Goal: Transaction & Acquisition: Book appointment/travel/reservation

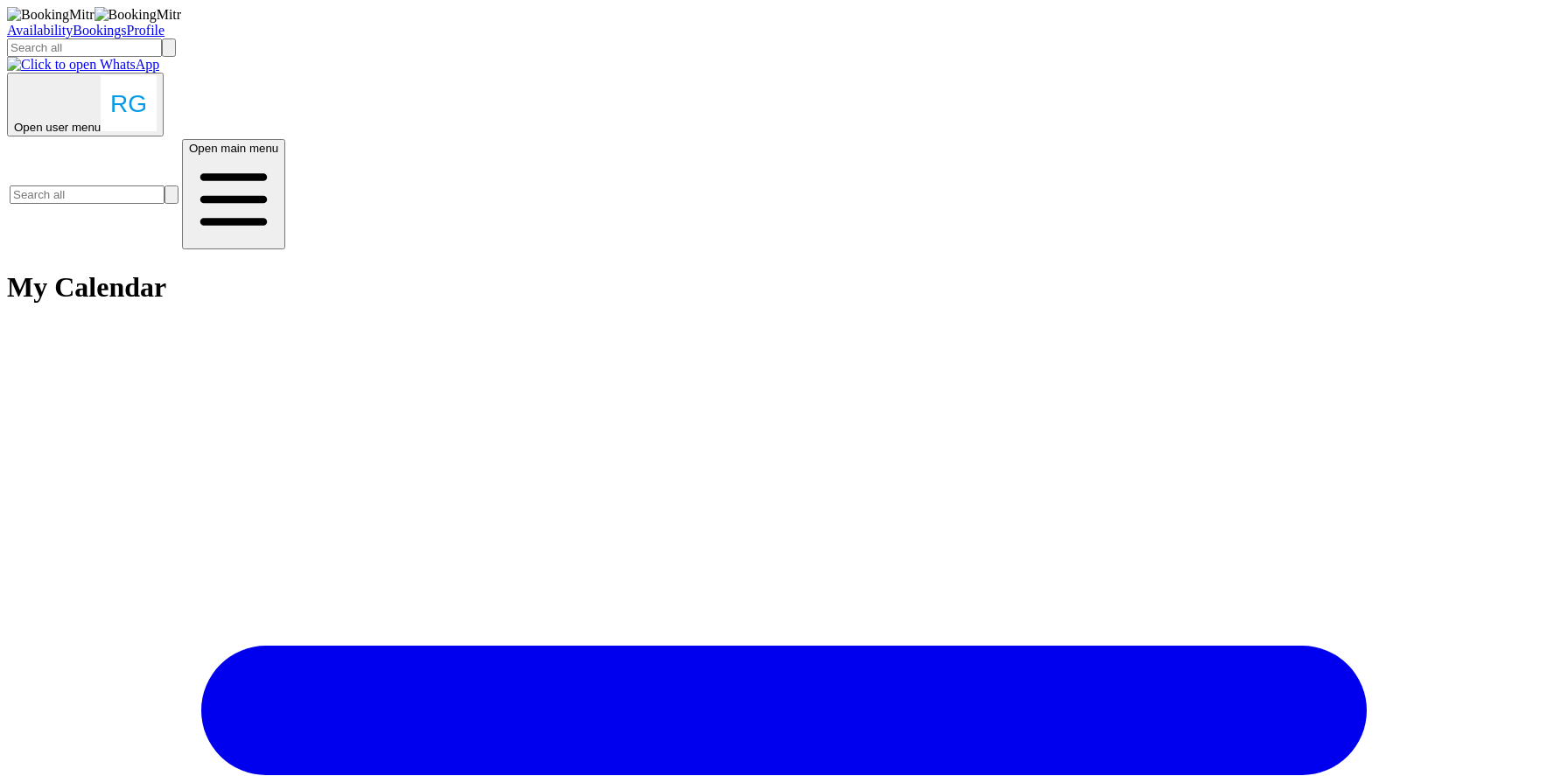
scroll to position [41, 0]
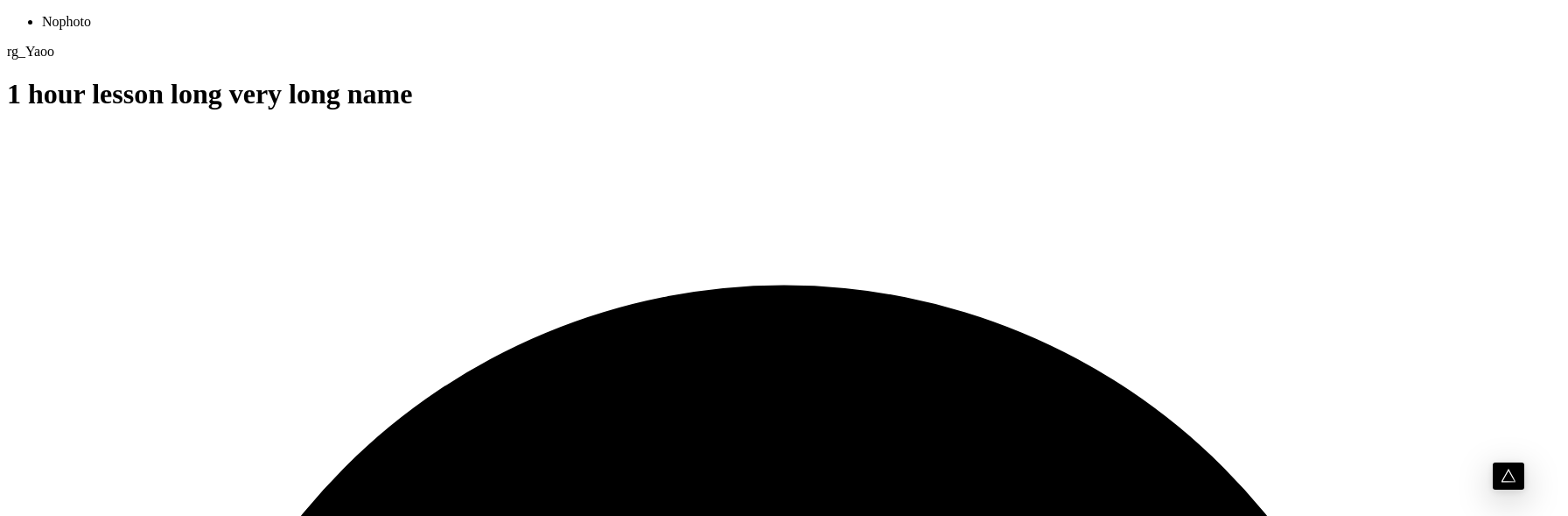
scroll to position [1497, 0]
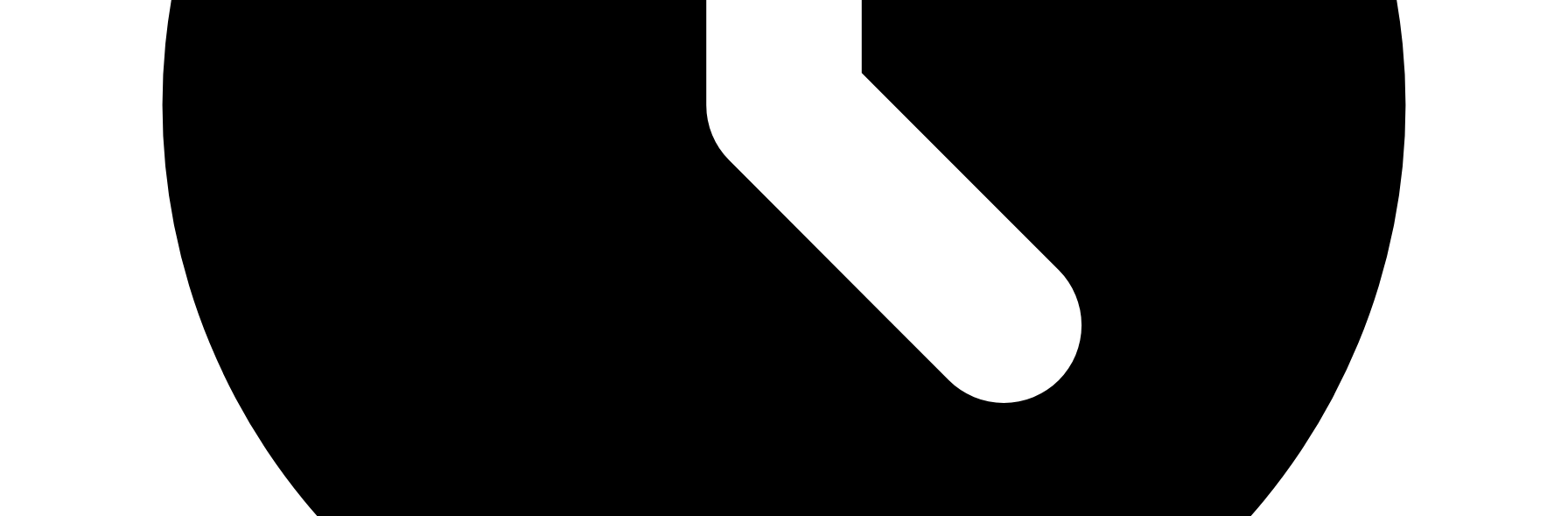
scroll to position [804, 0]
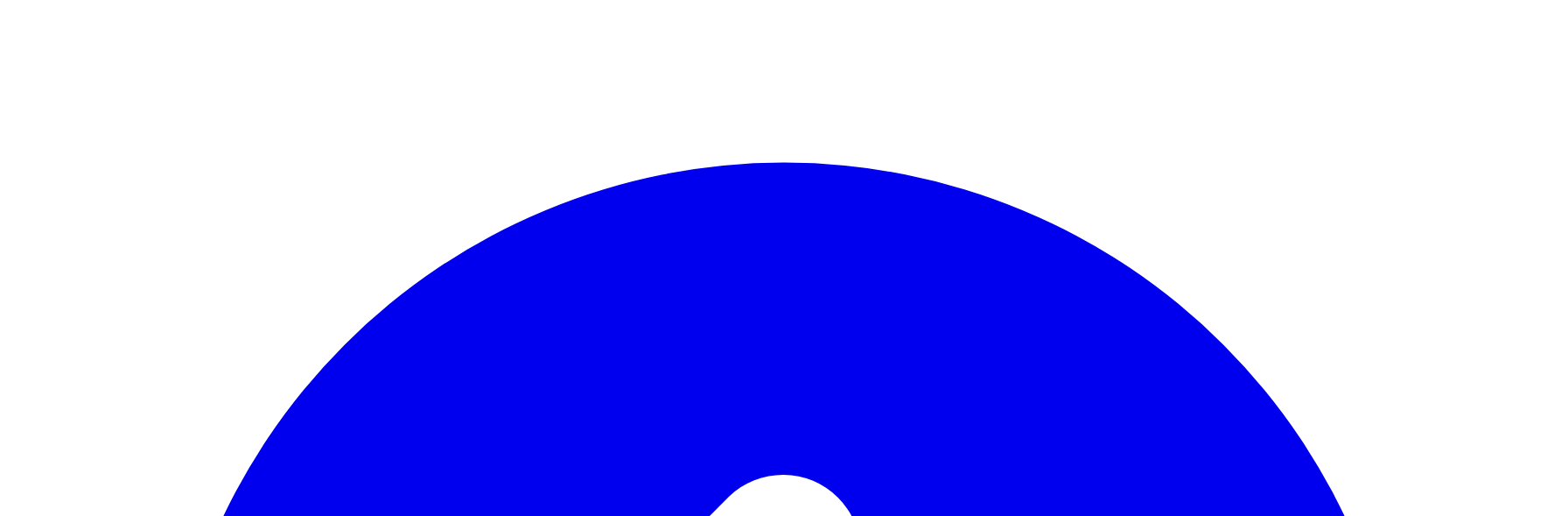
type input "test"
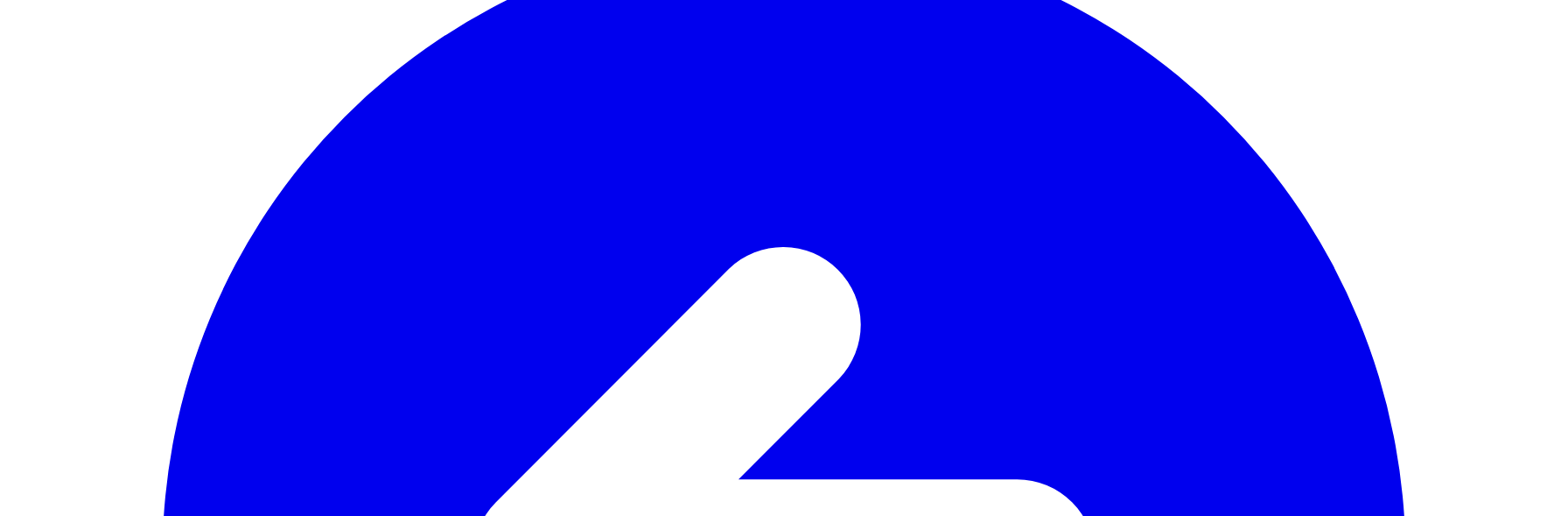
type input "abtest@bookingmitr.com"
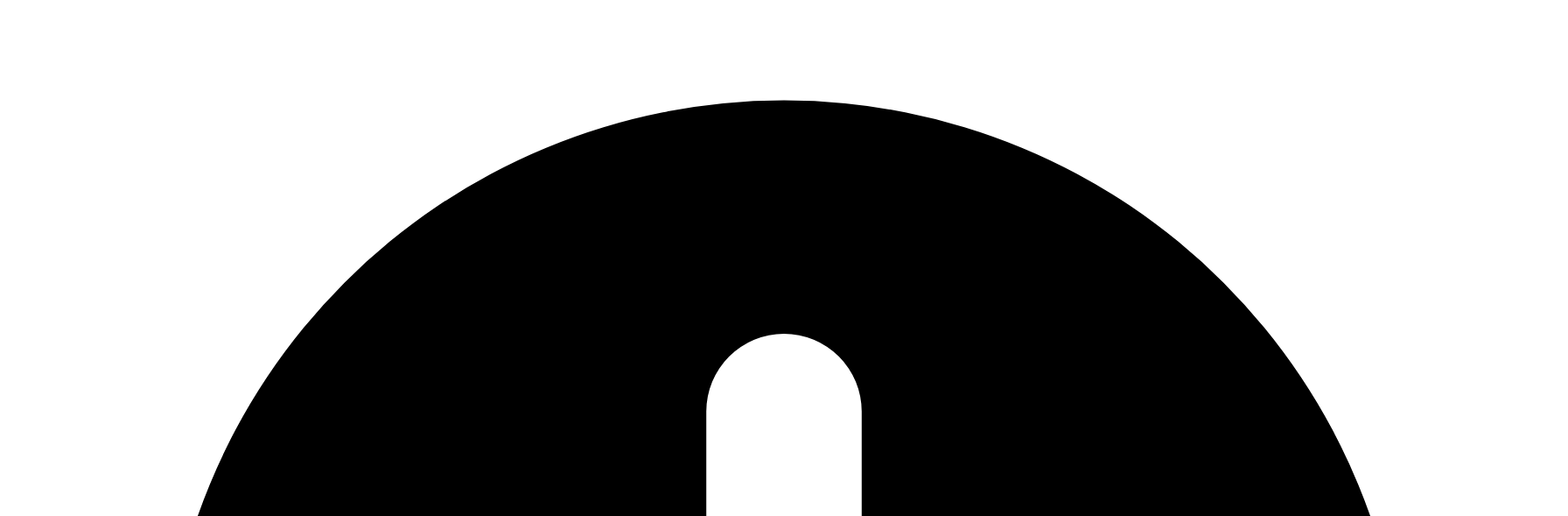
scroll to position [198, 0]
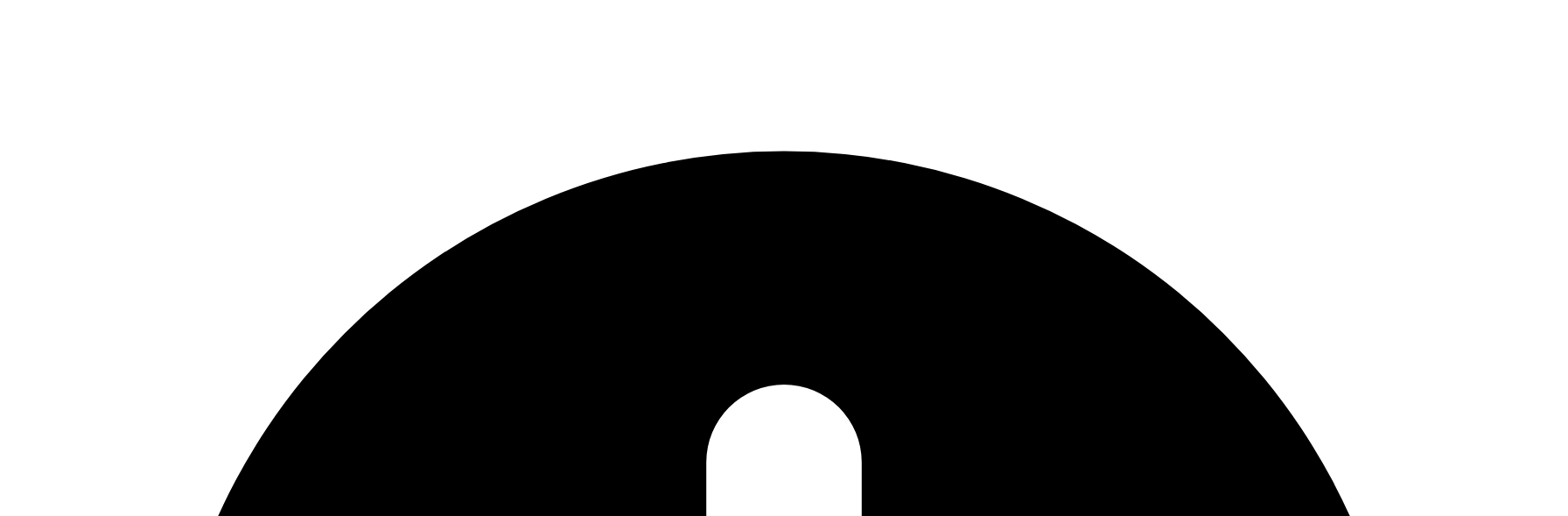
scroll to position [140, 0]
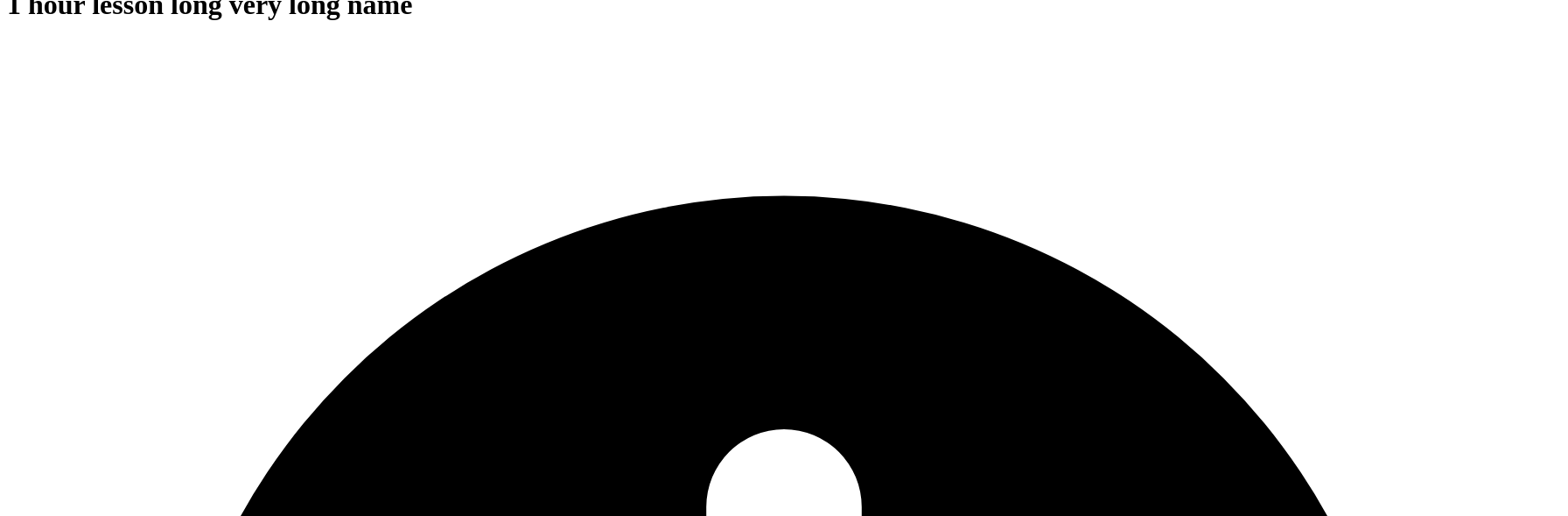
scroll to position [91, 0]
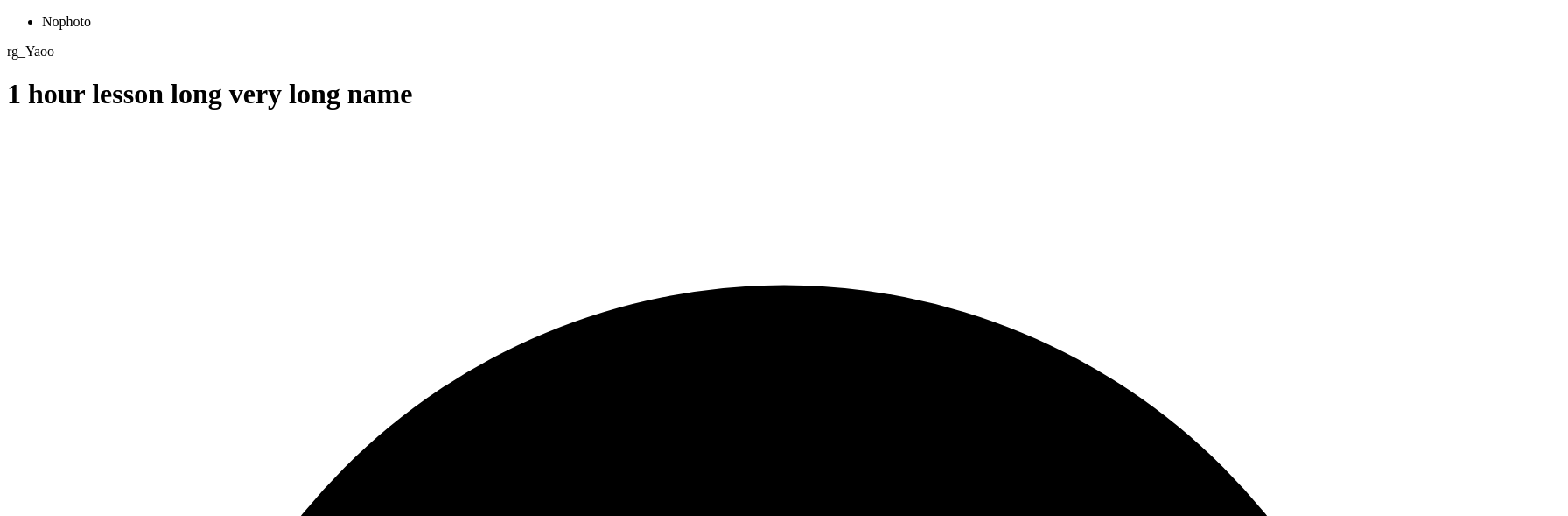
scroll to position [70, 0]
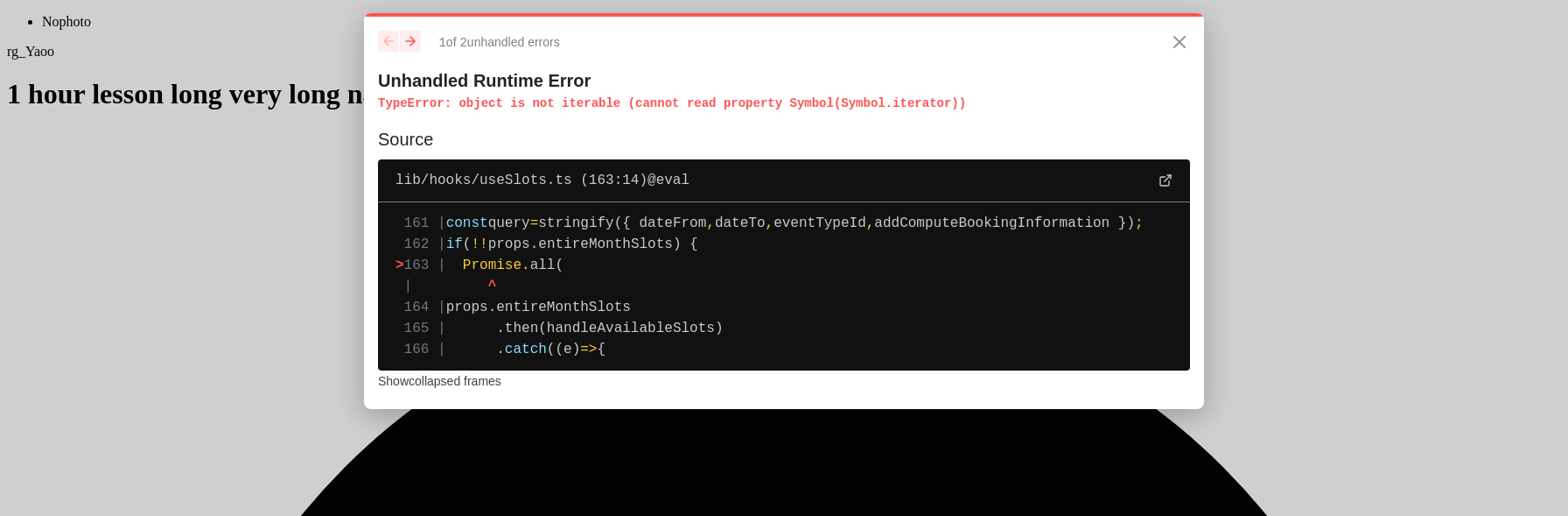
drag, startPoint x: 996, startPoint y: 101, endPoint x: 343, endPoint y: 97, distance: 653.0
click at [343, 97] on div "1 of 2 unhandled error s Unhandled Runtime Error TypeError : object is not iter…" at bounding box center [784, 251] width 1568 height 502
click at [641, 122] on div "1 of 2 unhandled error s Unhandled Runtime Error TypeError : object is not iter…" at bounding box center [784, 211] width 840 height 396
drag, startPoint x: 988, startPoint y: 105, endPoint x: 263, endPoint y: 130, distance: 725.4
click at [263, 130] on div "1 of 2 unhandled error s Unhandled Runtime Error TypeError : object is not iter…" at bounding box center [784, 251] width 1568 height 502
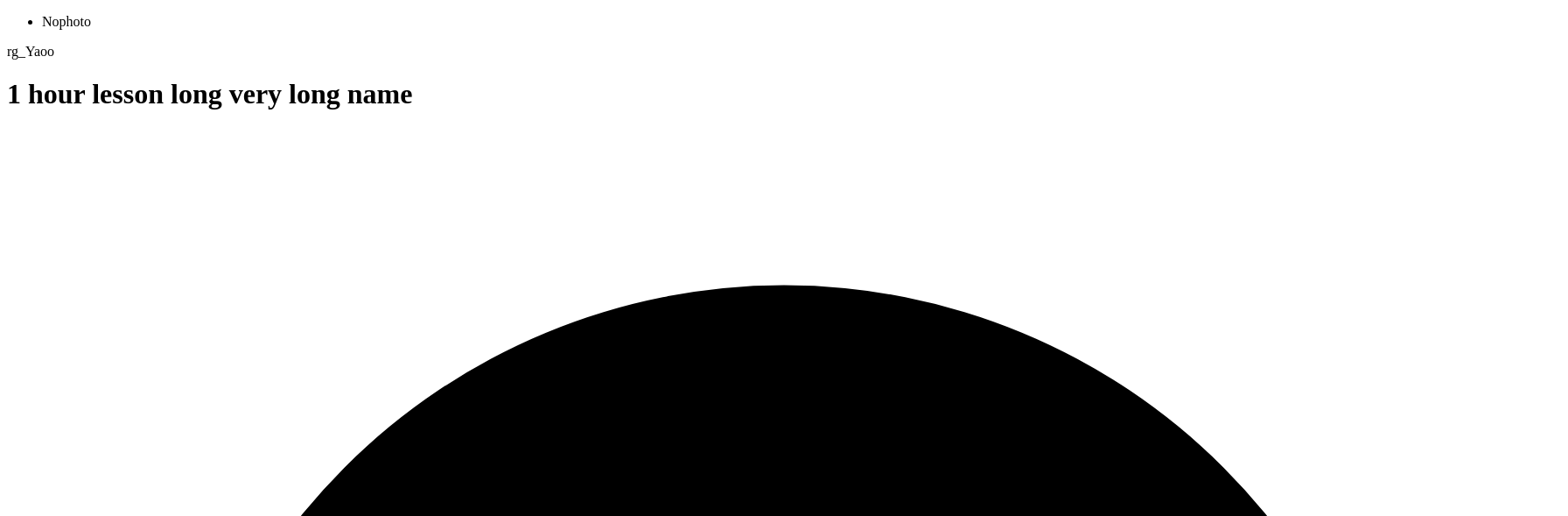
scroll to position [17, 0]
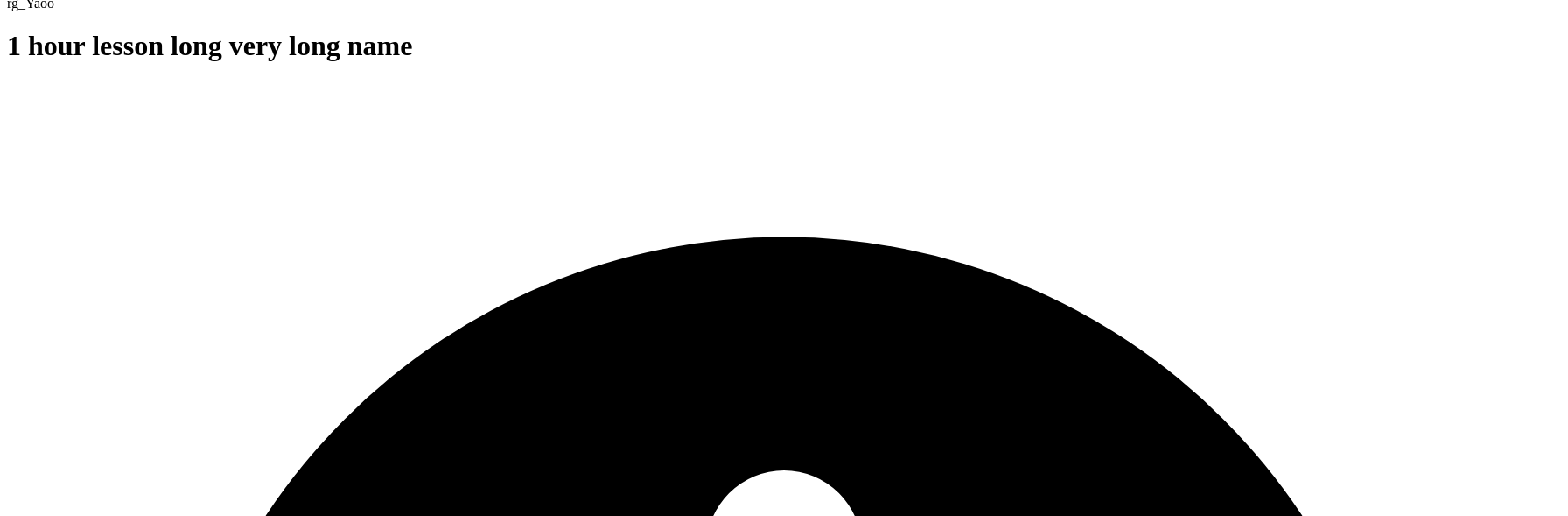
scroll to position [17, 0]
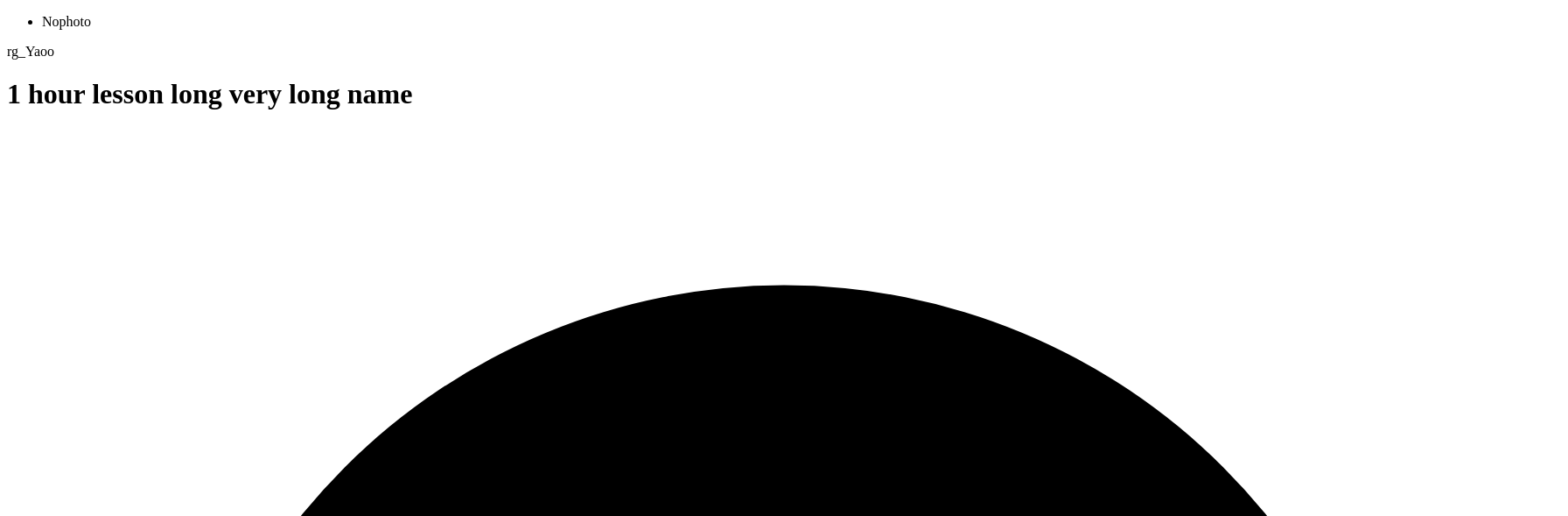
scroll to position [17, 0]
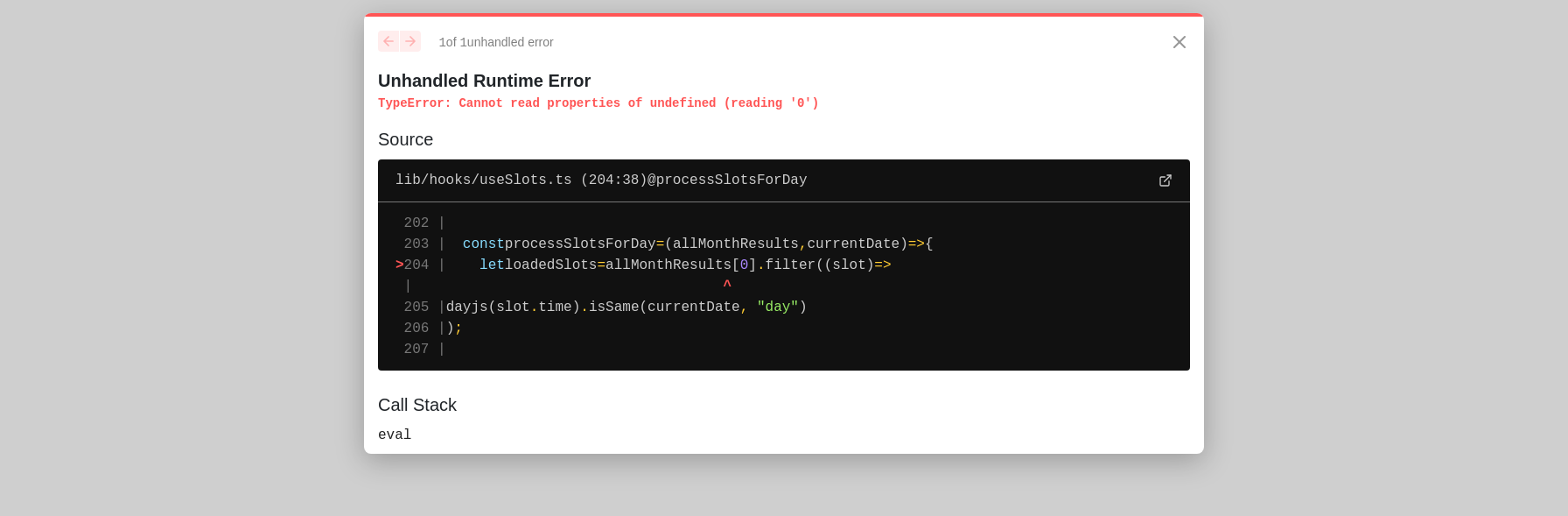
click at [647, 244] on span "processSlotsForDay" at bounding box center [580, 244] width 152 height 15
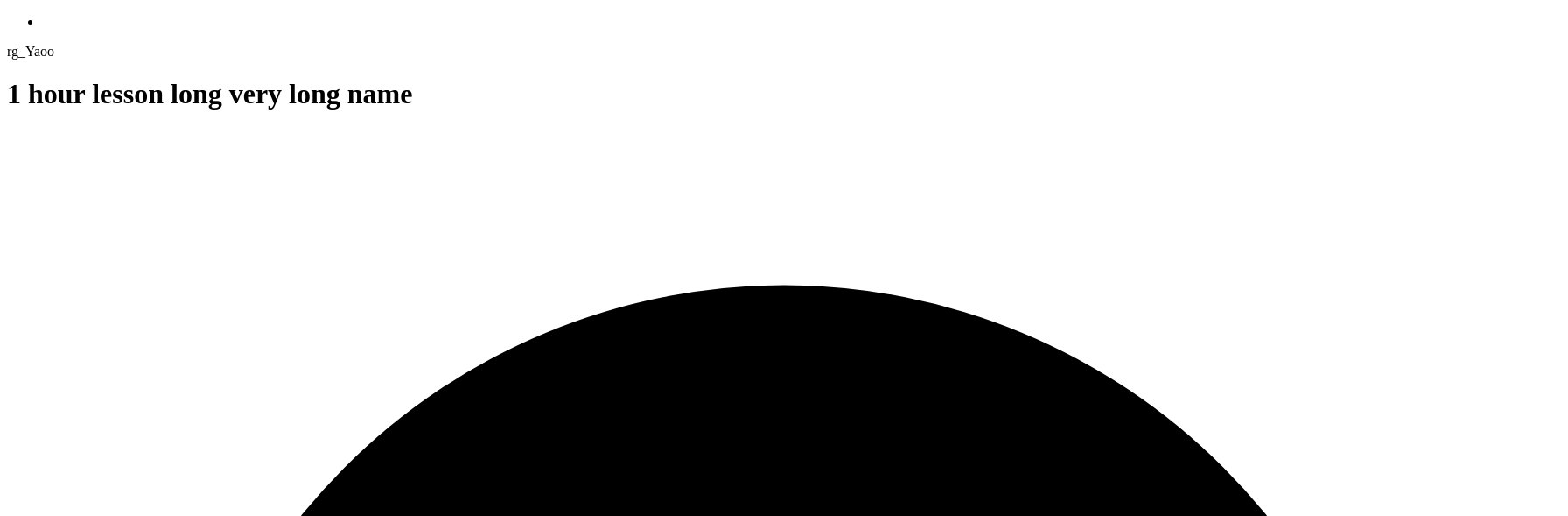
scroll to position [17, 0]
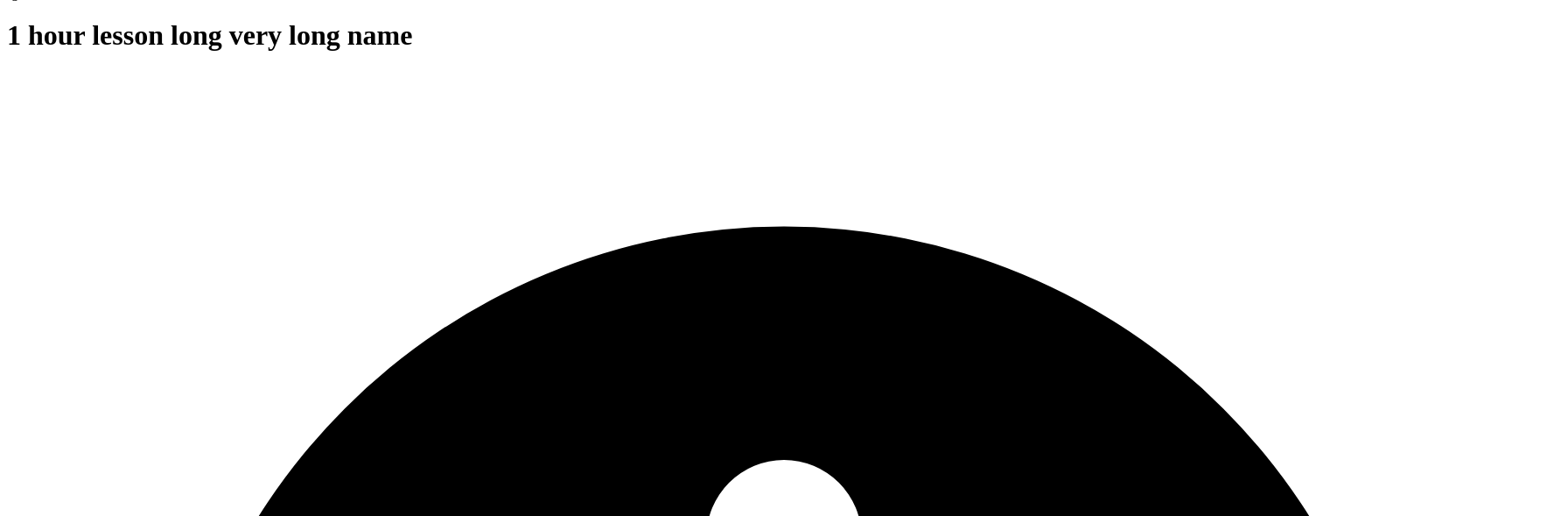
scroll to position [17, 0]
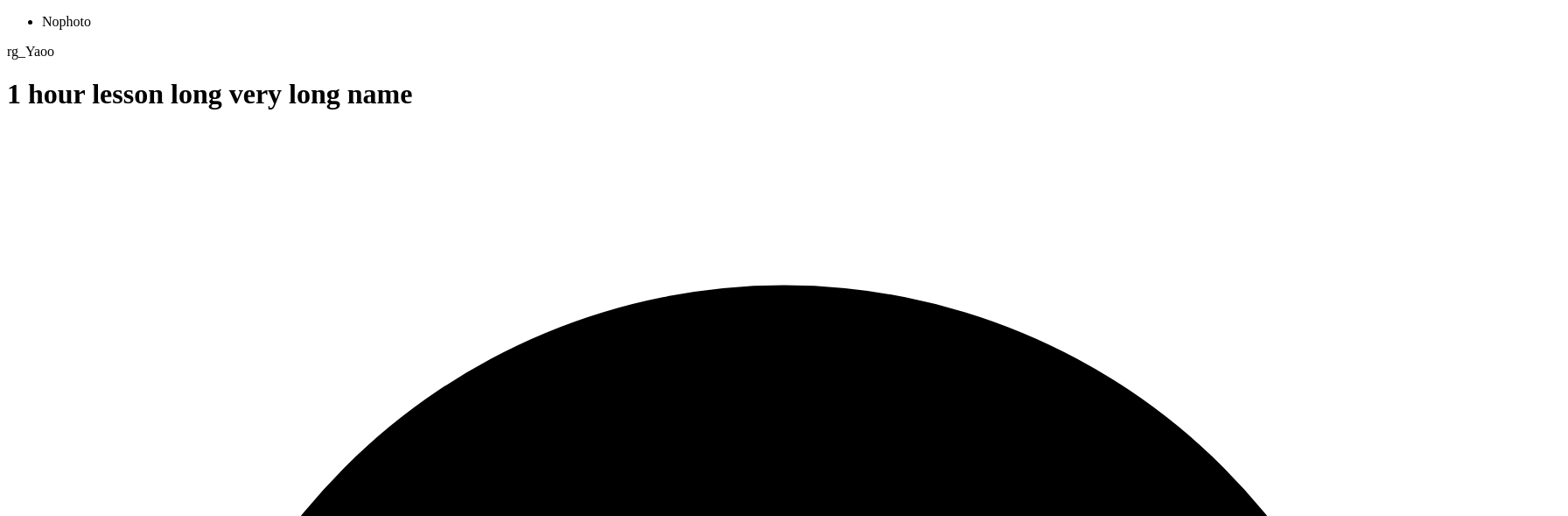
scroll to position [17, 0]
